Goal: Task Accomplishment & Management: Use online tool/utility

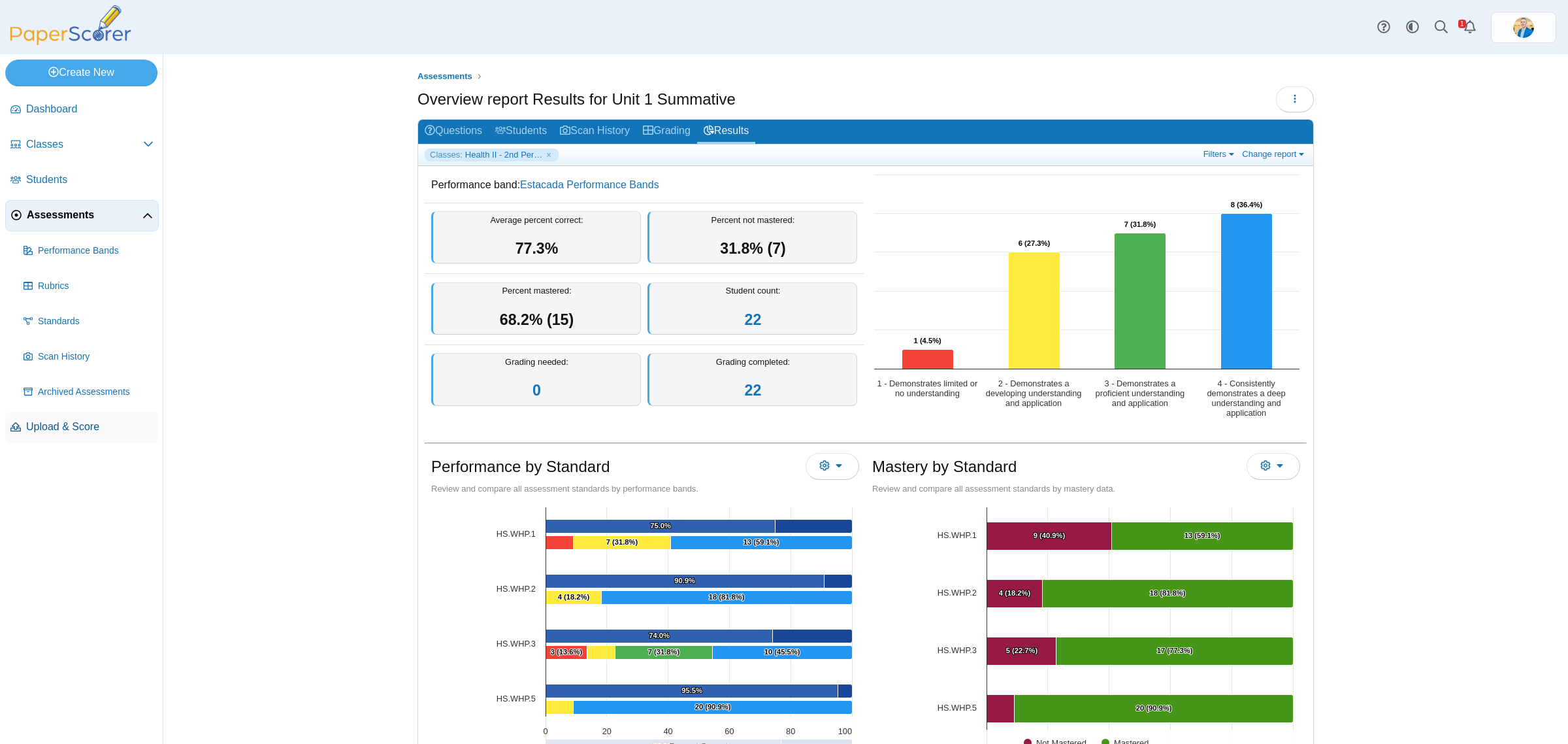
click at [44, 426] on span "Upload & Score" at bounding box center [90, 426] width 128 height 15
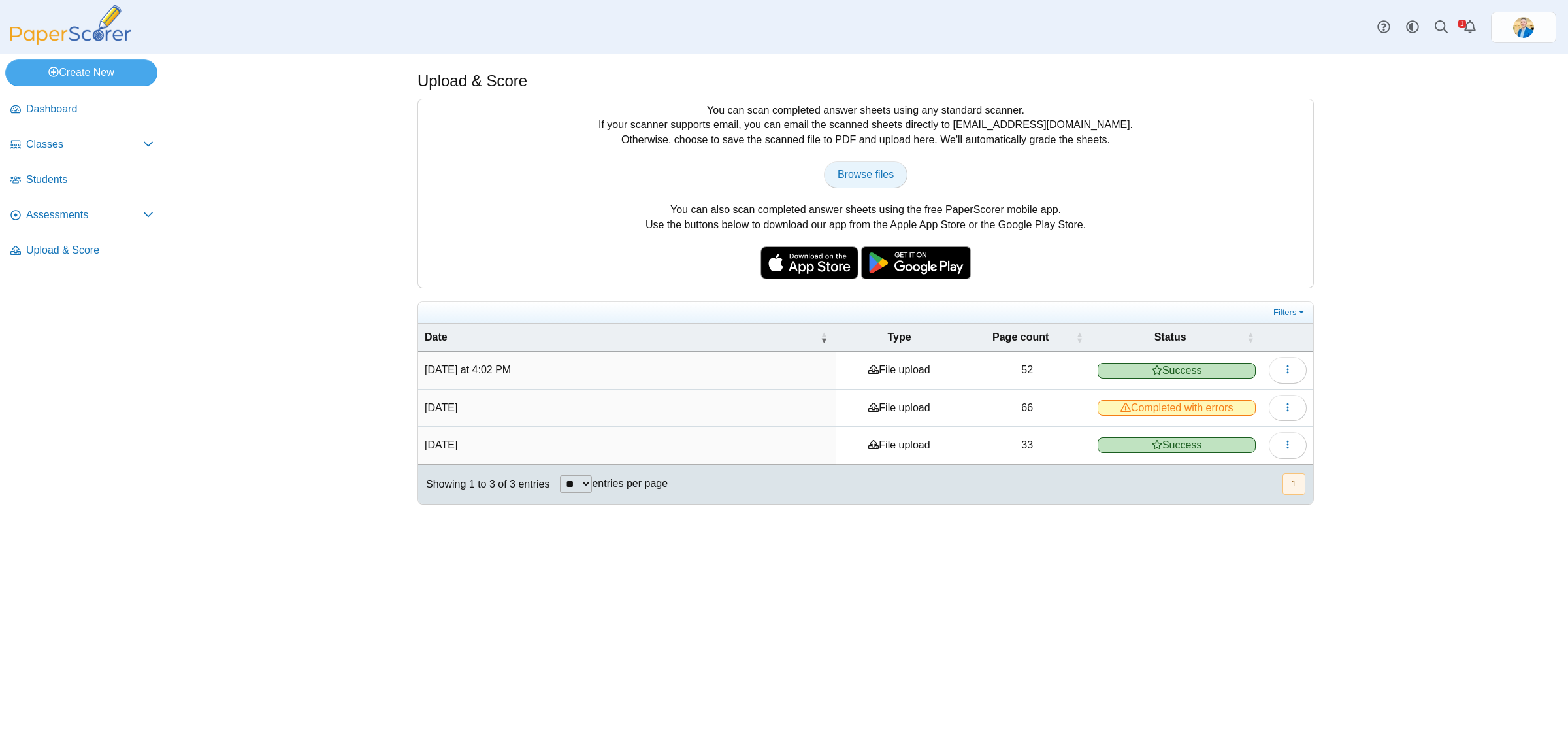
click at [861, 175] on span "Browse files" at bounding box center [865, 174] width 57 height 11
type input "**********"
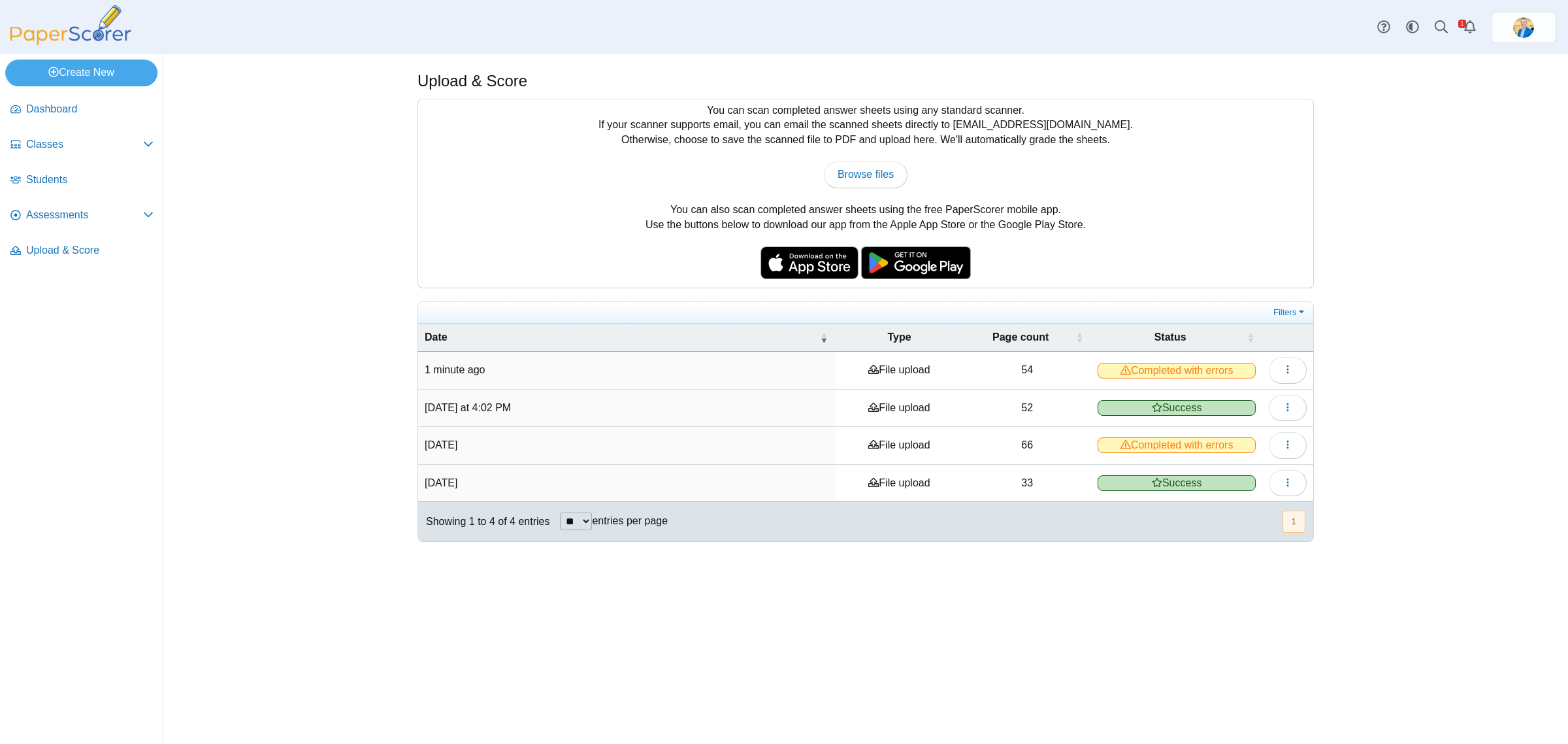
click at [1149, 365] on span "Completed with errors" at bounding box center [1177, 371] width 158 height 16
click at [1275, 373] on button "button" at bounding box center [1288, 370] width 38 height 26
click at [1229, 396] on link "View scanned pages" at bounding box center [1228, 400] width 157 height 20
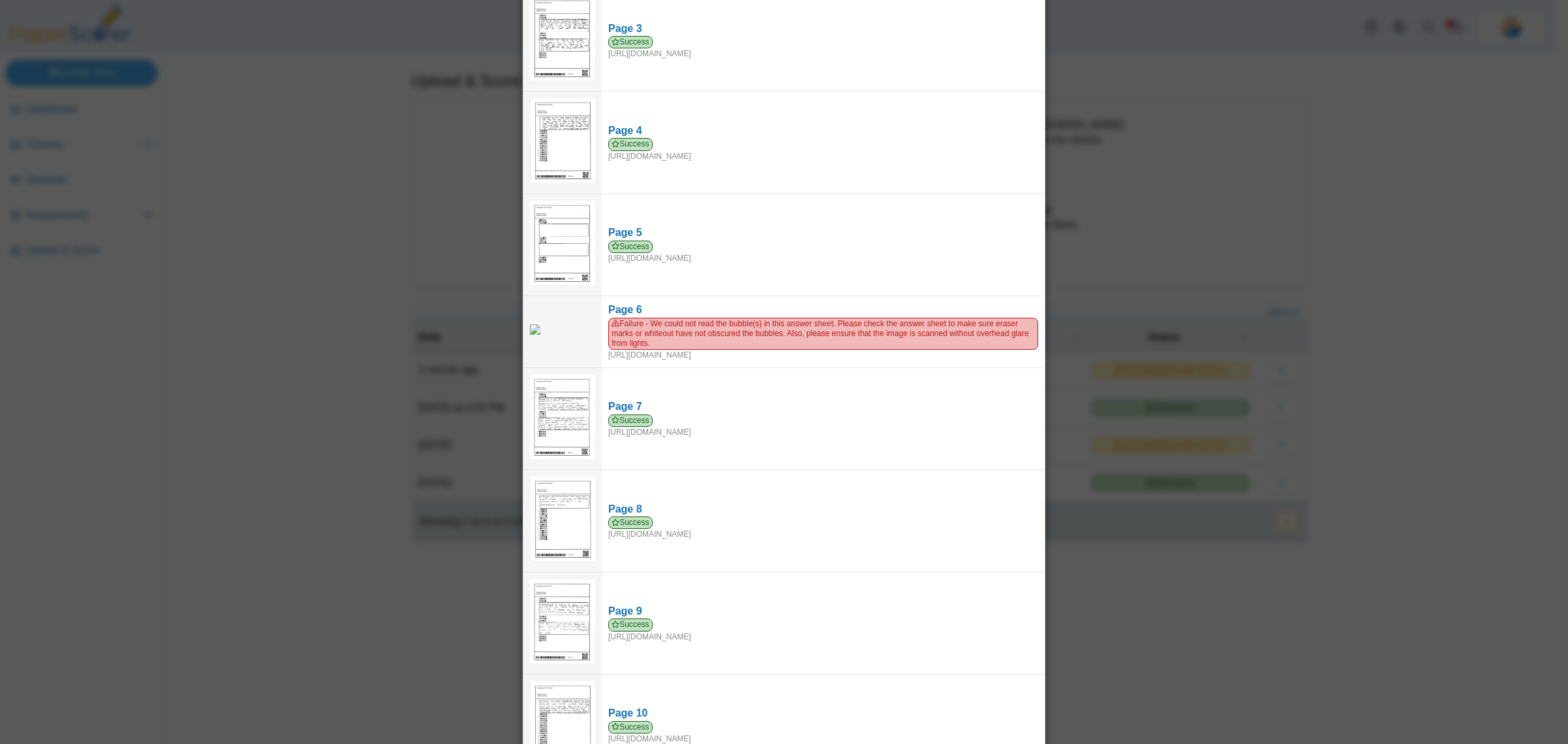
scroll to position [51, 0]
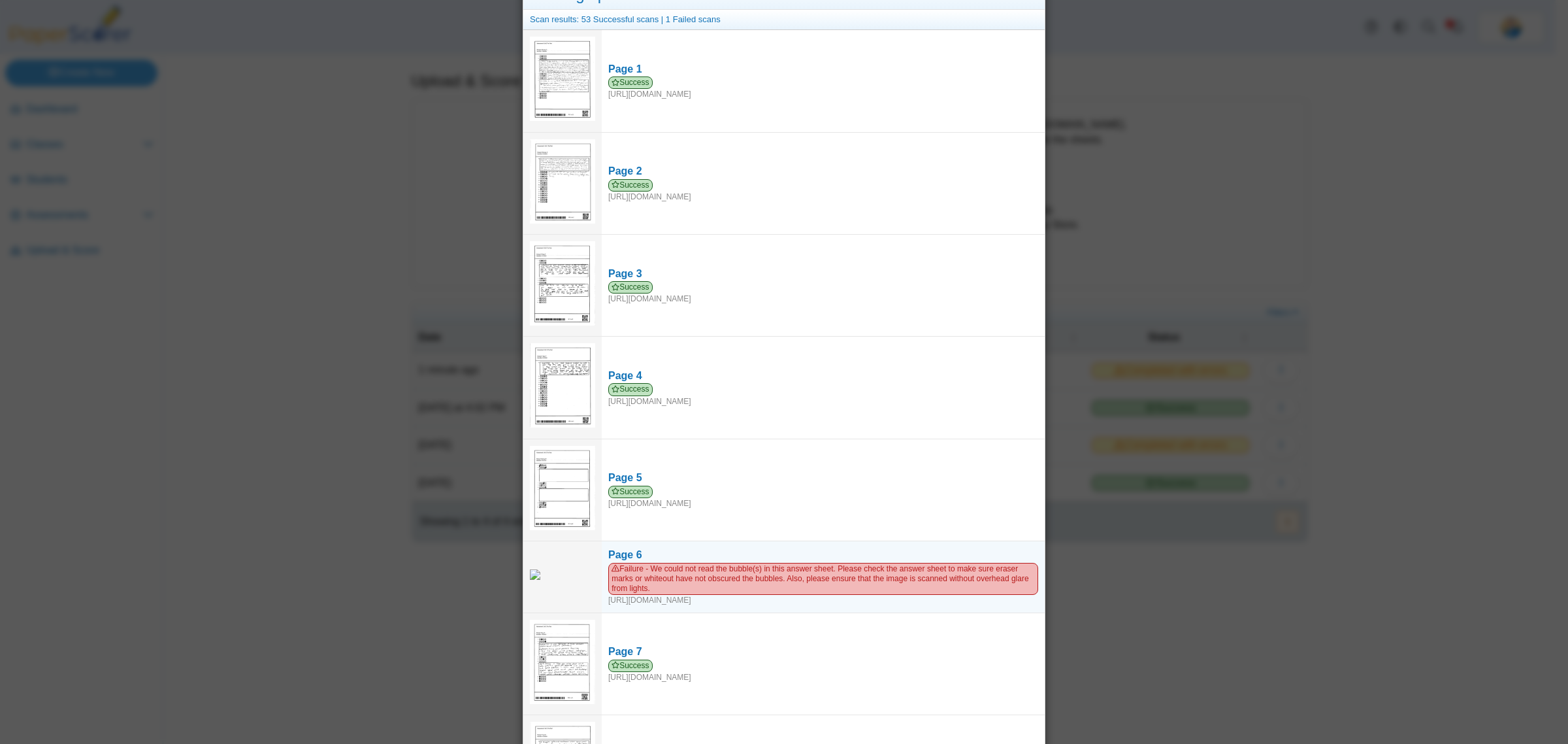
click at [563, 576] on img at bounding box center [562, 574] width 65 height 10
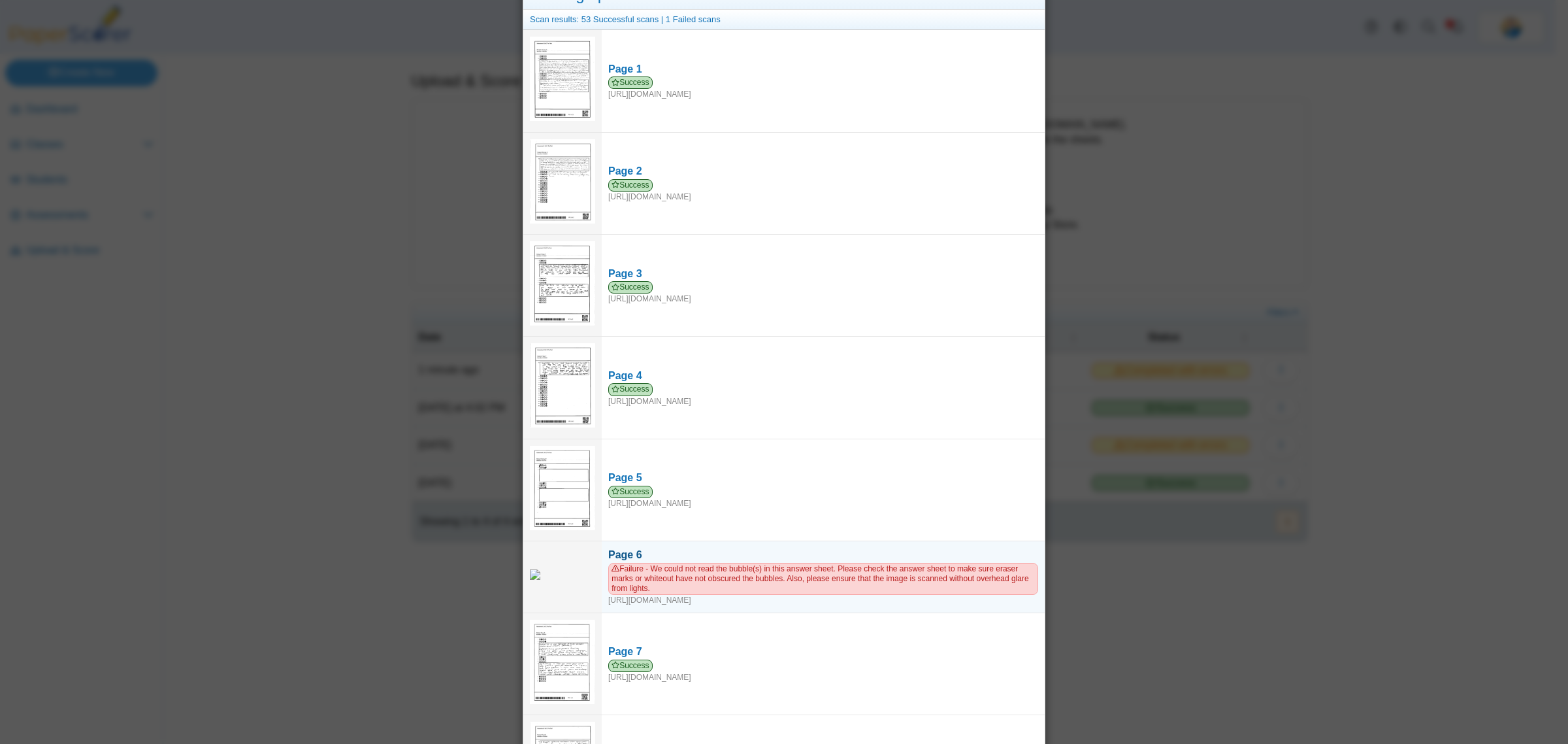
click at [697, 580] on span "Failure - We could not read the bubble(s) in this answer sheet. Please check th…" at bounding box center [824, 579] width 430 height 32
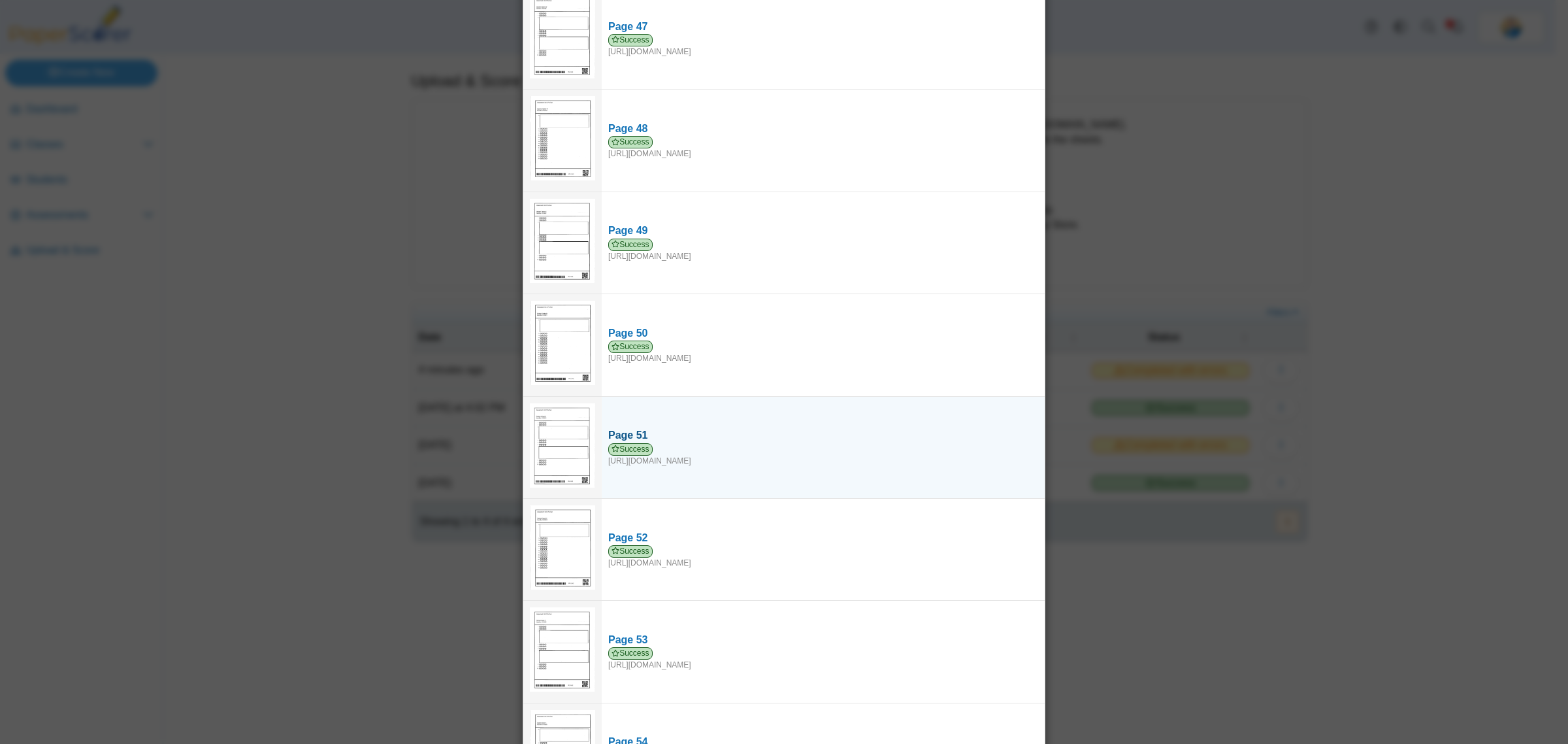
scroll to position [4791, 0]
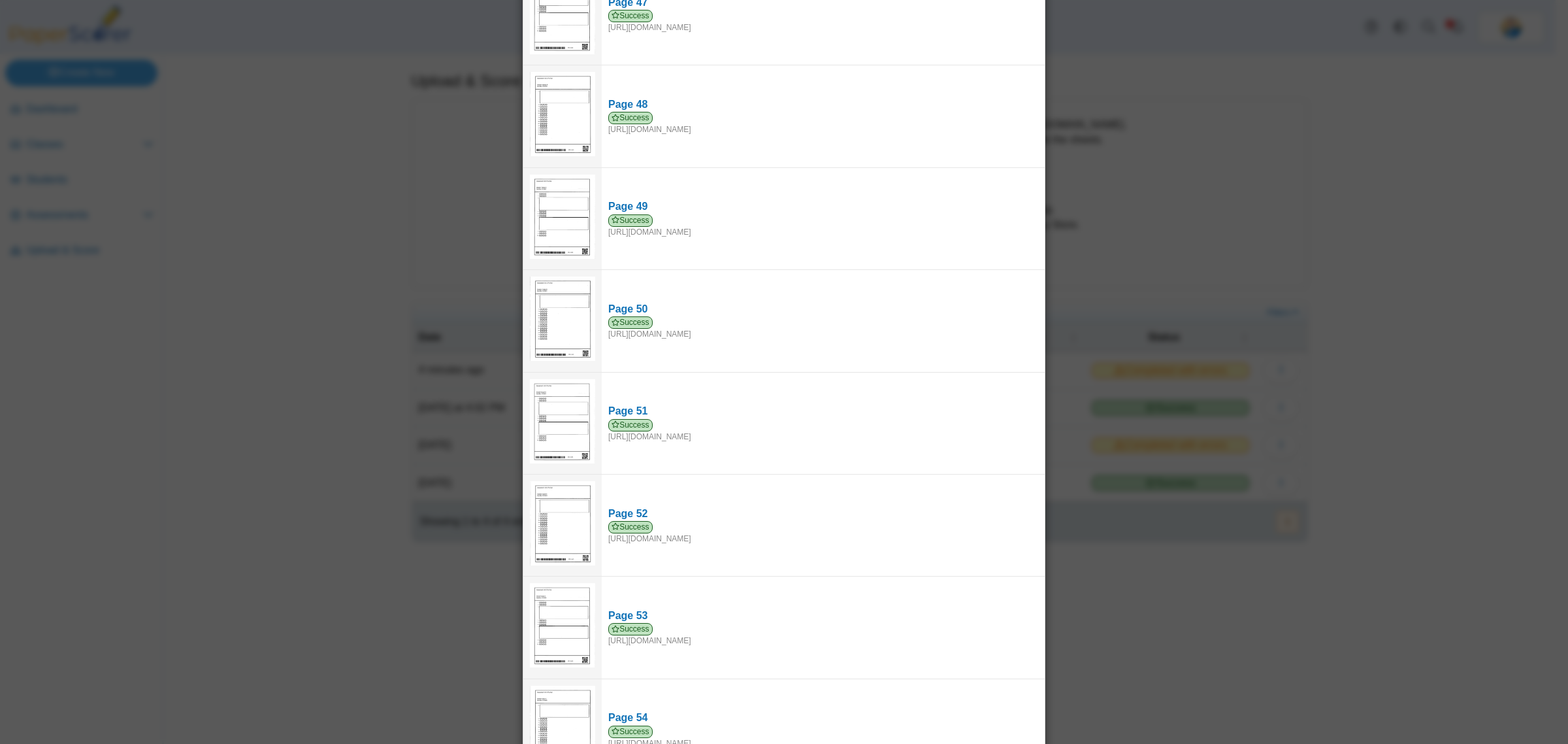
click at [1259, 687] on div "Viewing upload details Scan results: 53 Successful scans | 1 Failed scans Page …" at bounding box center [784, 372] width 1568 height 744
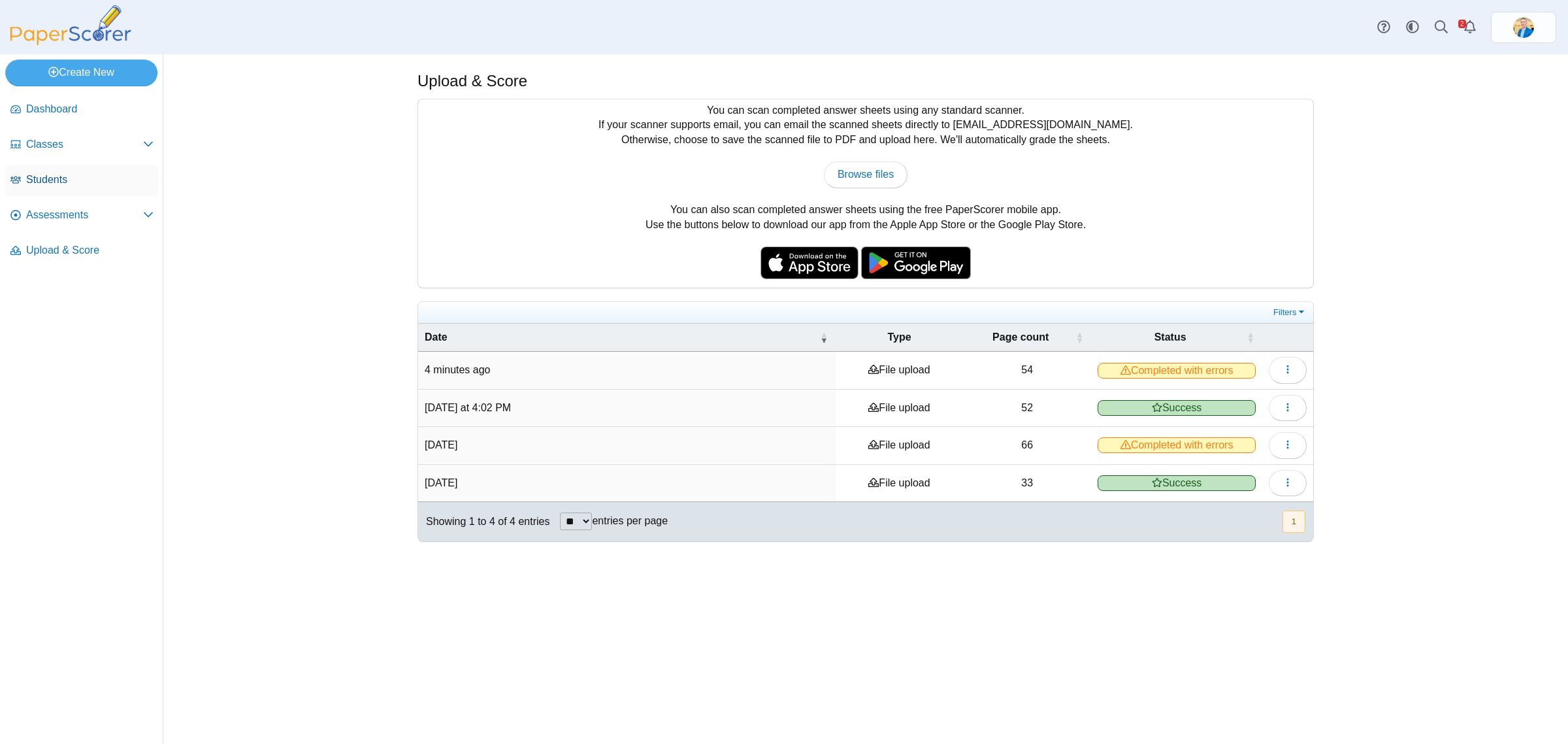
click at [41, 172] on span "Students" at bounding box center [90, 179] width 128 height 15
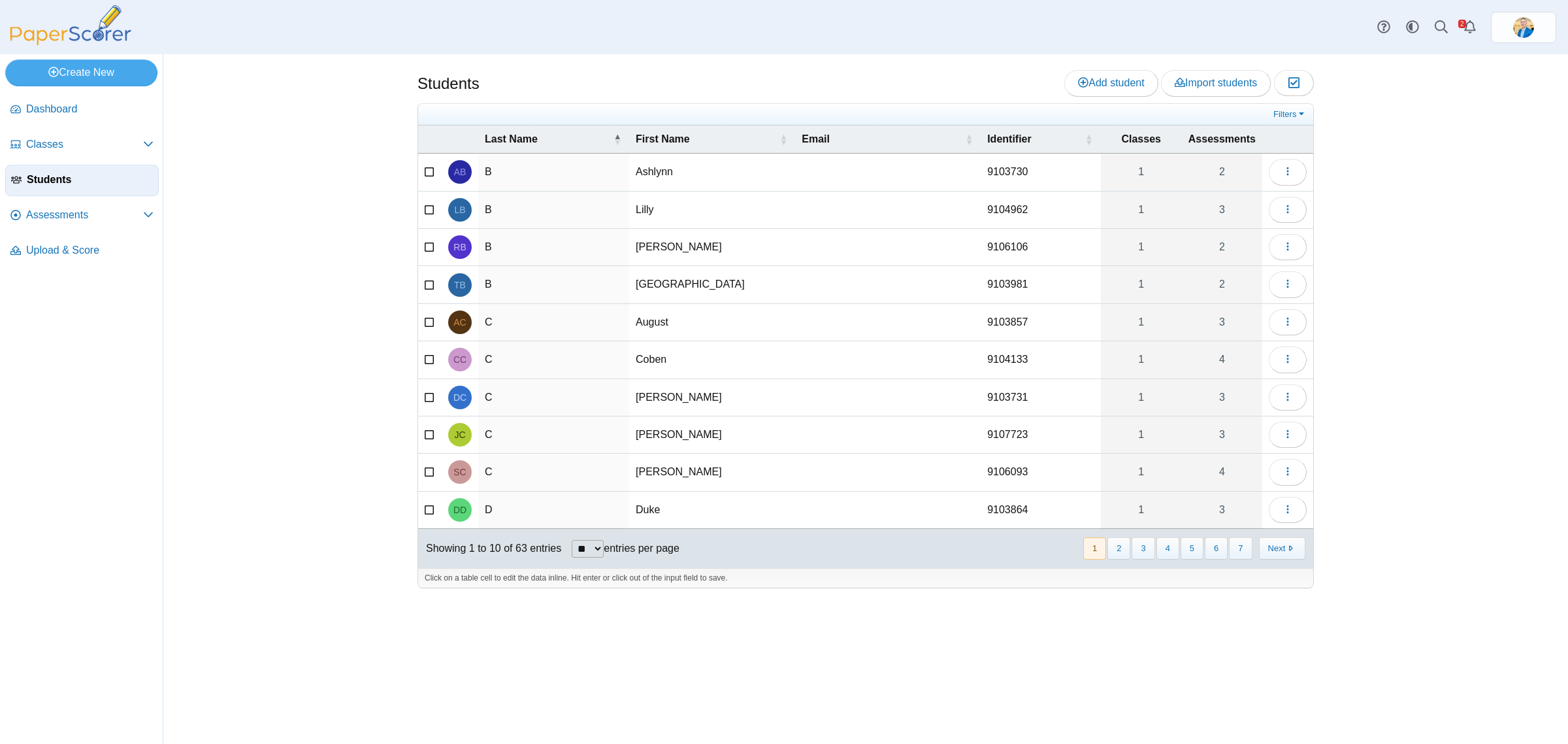
click at [39, 211] on span "Assessments" at bounding box center [84, 215] width 117 height 15
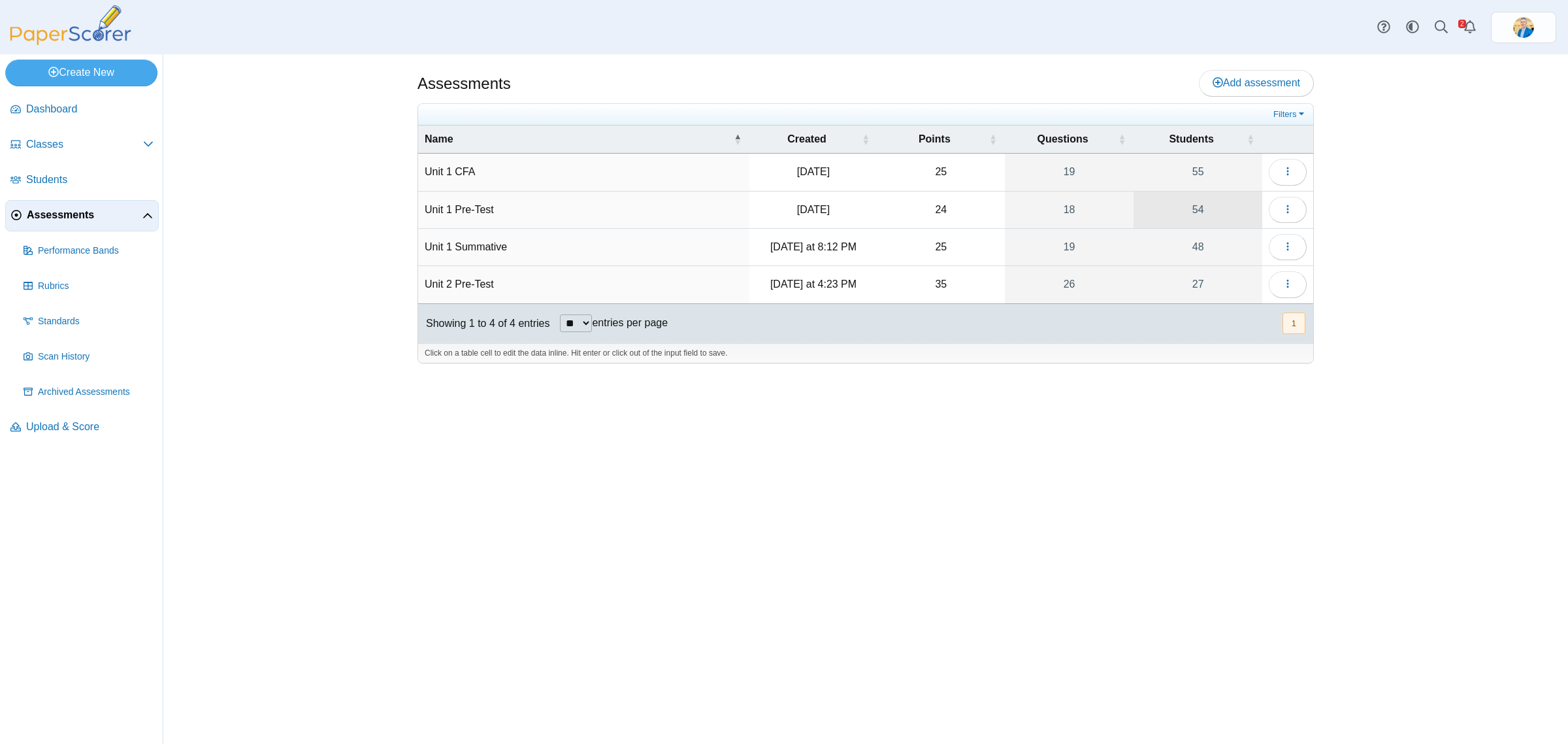
click at [1198, 212] on link "54" at bounding box center [1198, 210] width 129 height 37
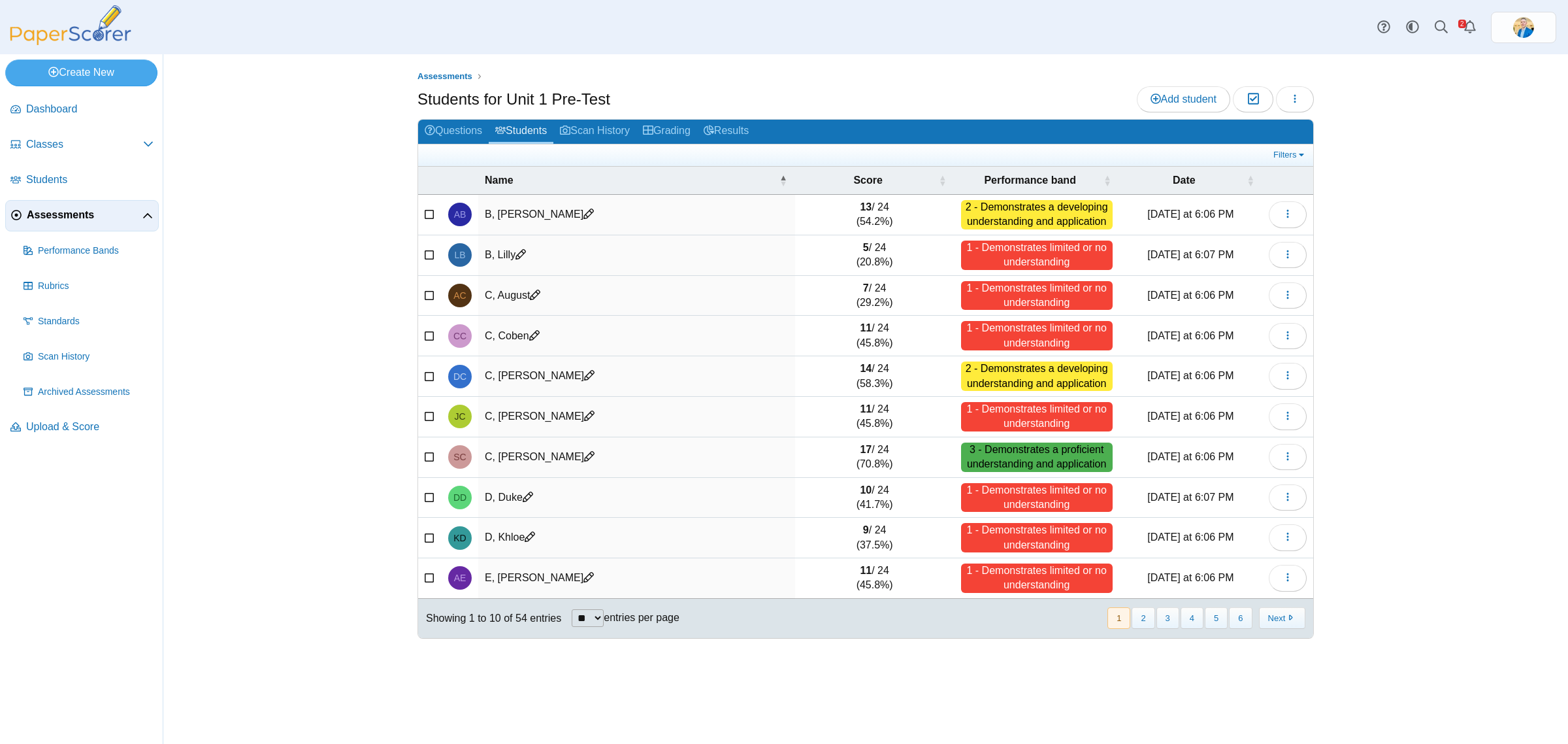
click at [52, 212] on span "Assessments" at bounding box center [84, 215] width 116 height 15
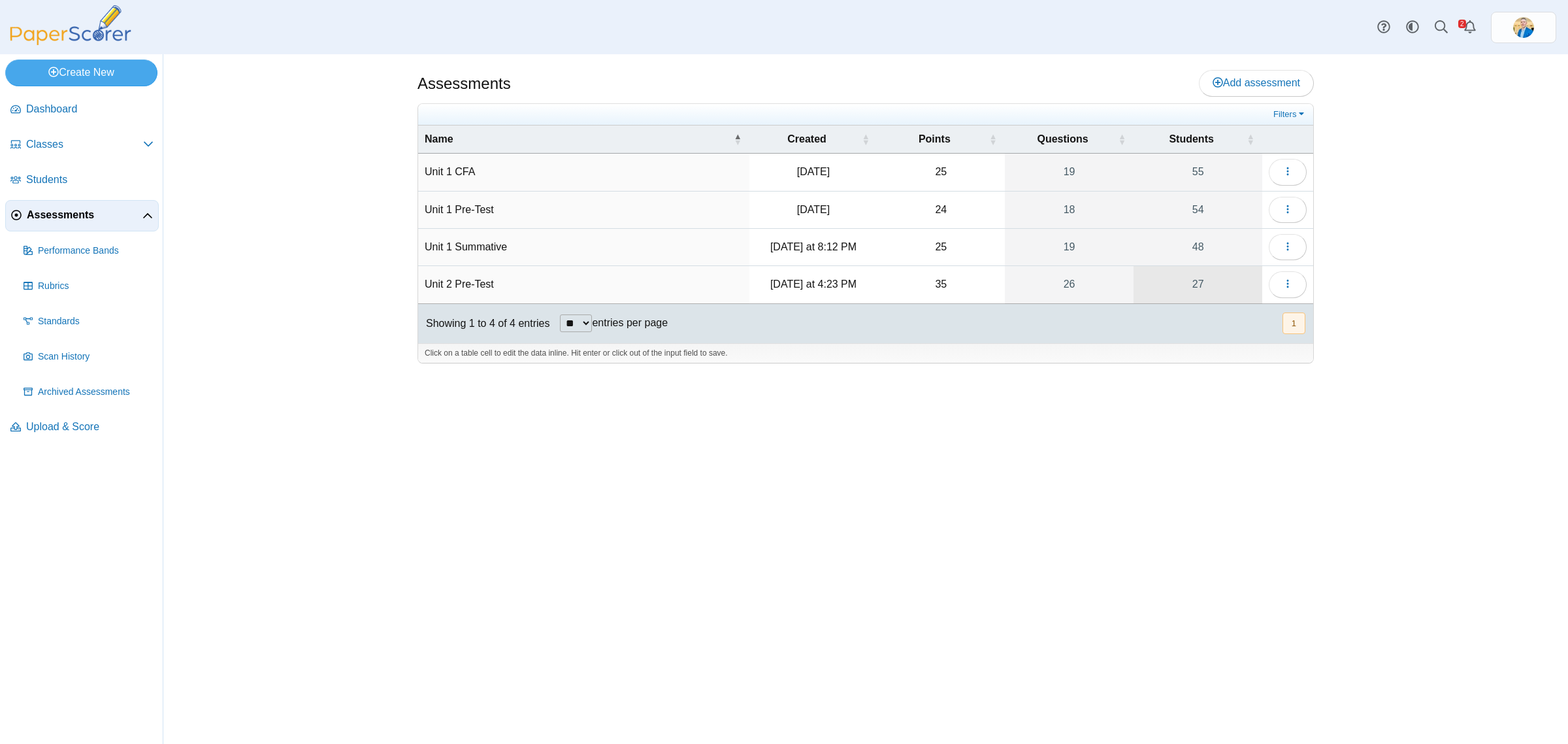
click at [1198, 288] on link "27" at bounding box center [1198, 285] width 129 height 37
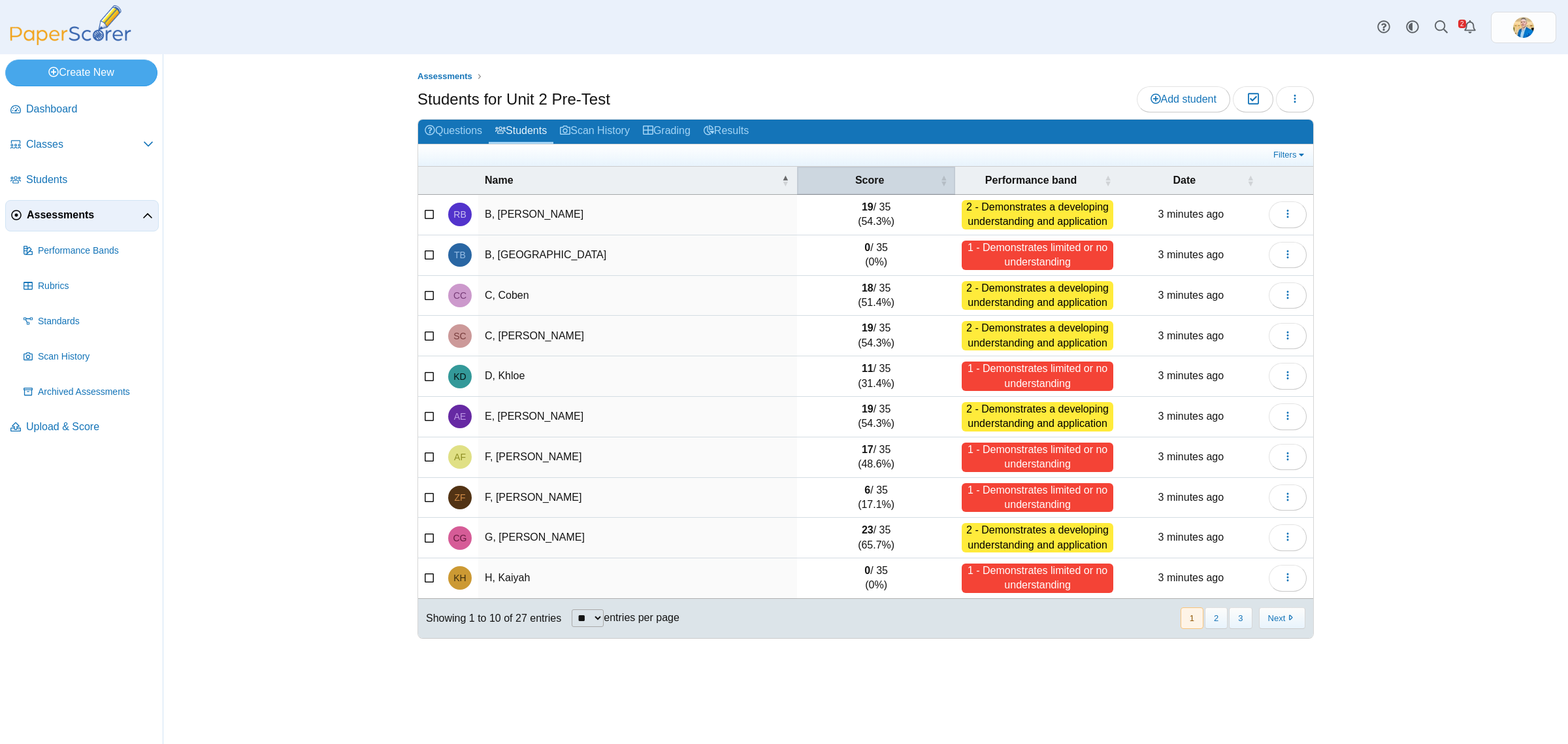
click at [886, 186] on div "Score" at bounding box center [870, 180] width 132 height 15
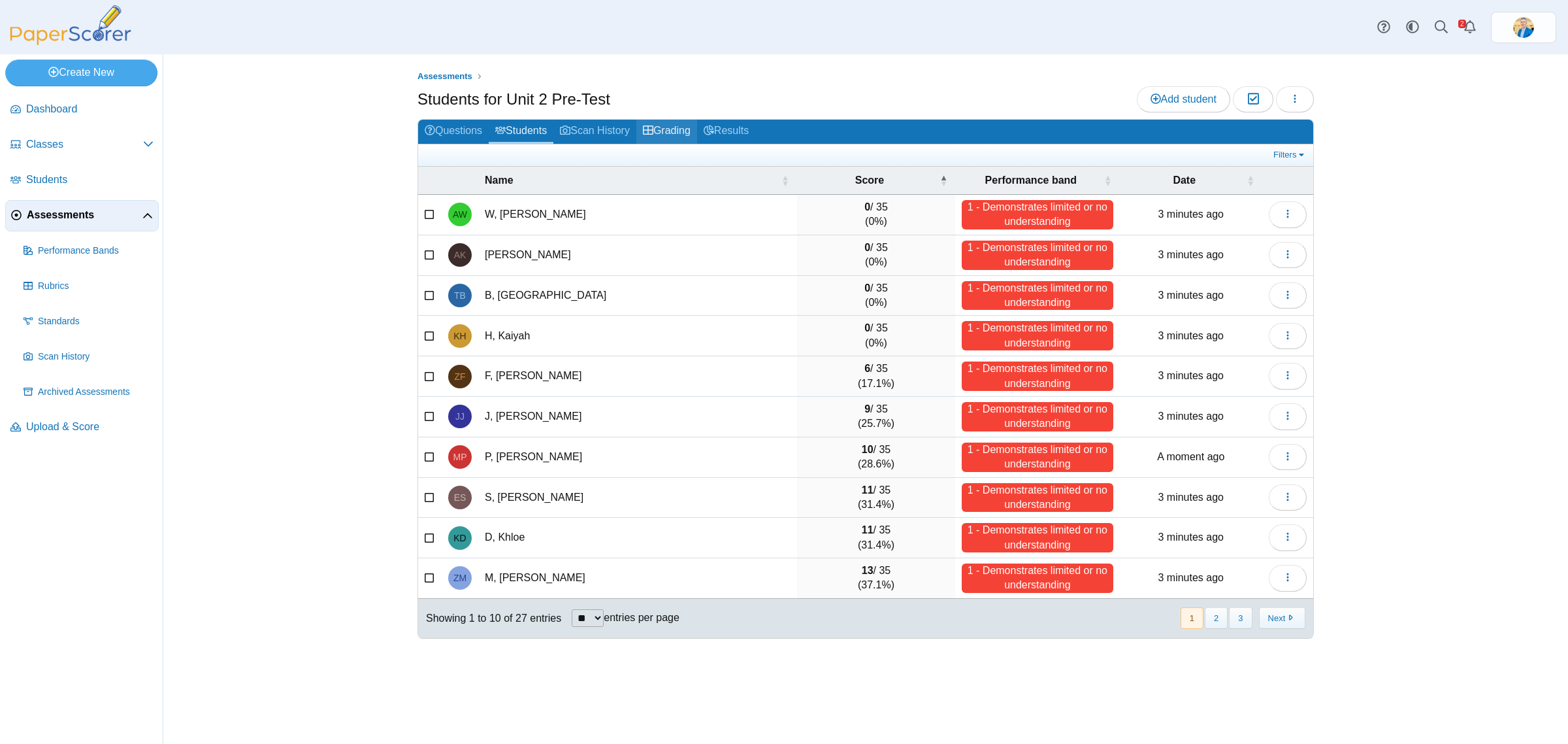
click at [661, 131] on link "Grading" at bounding box center [667, 132] width 61 height 24
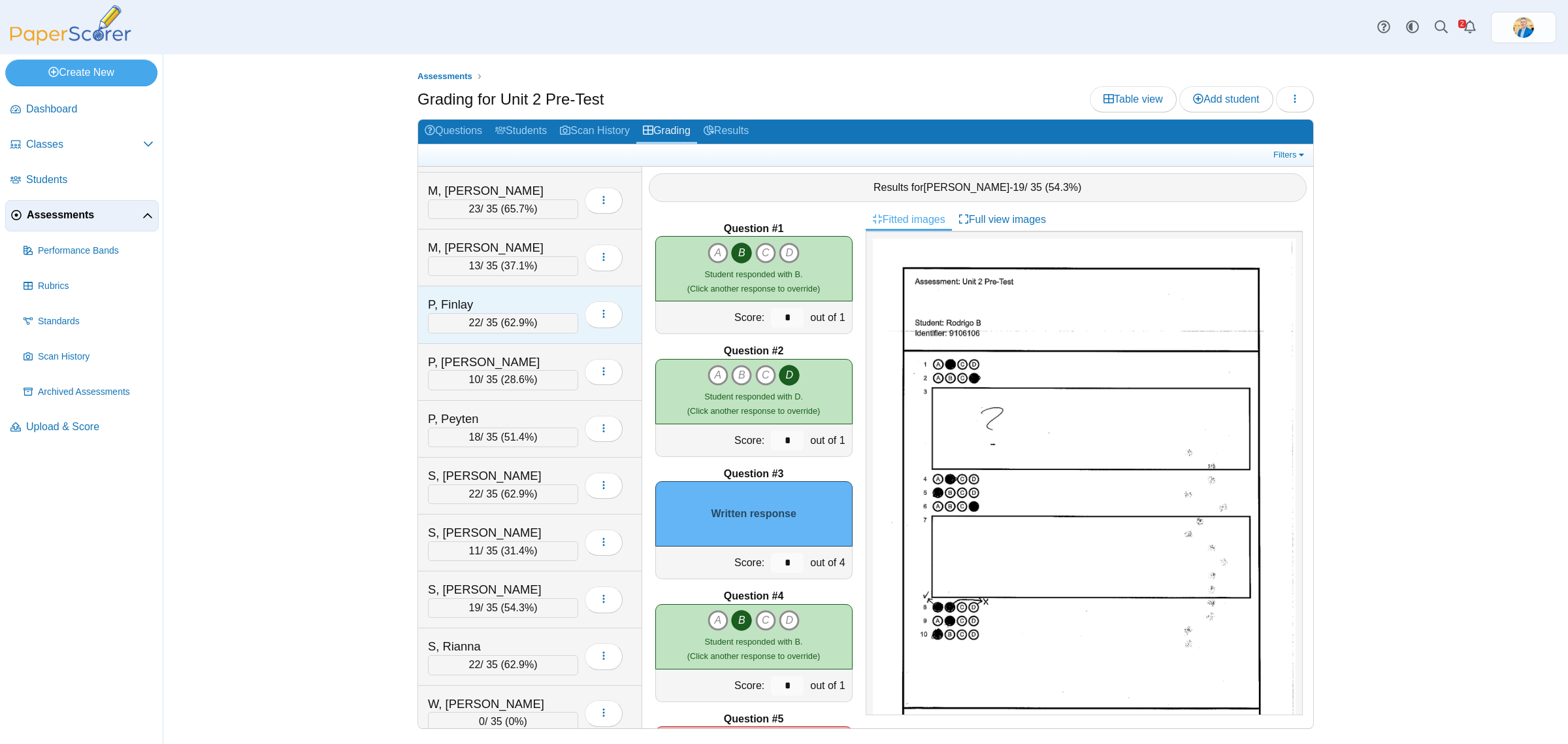
scroll to position [907, 0]
click at [505, 360] on div "P, [PERSON_NAME]" at bounding box center [493, 361] width 130 height 17
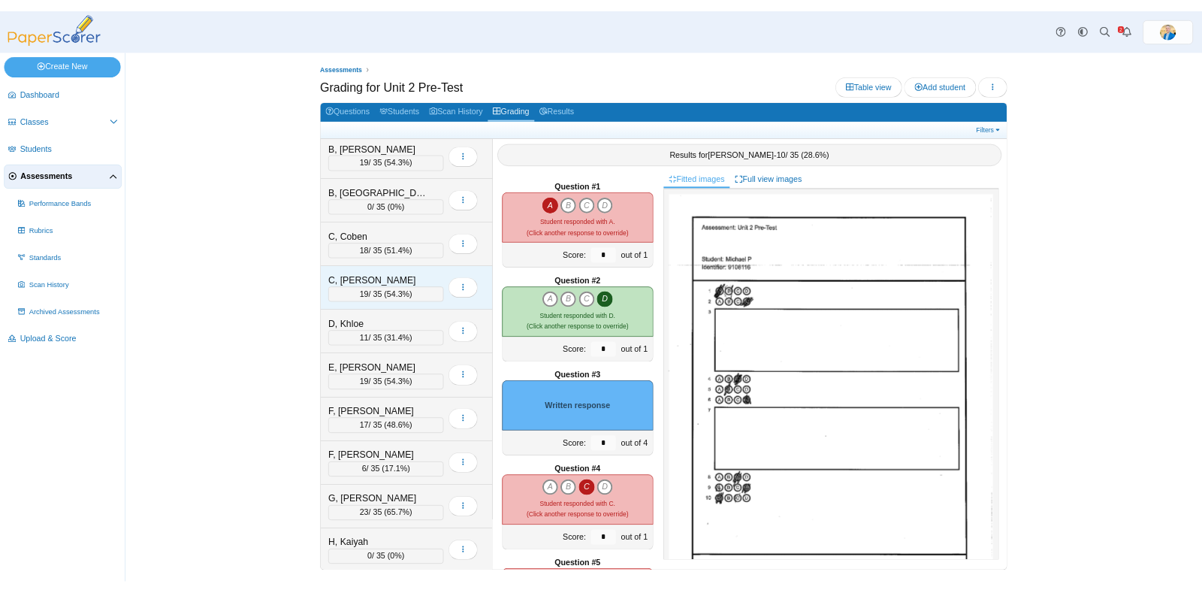
scroll to position [0, 0]
